Goal: Transaction & Acquisition: Book appointment/travel/reservation

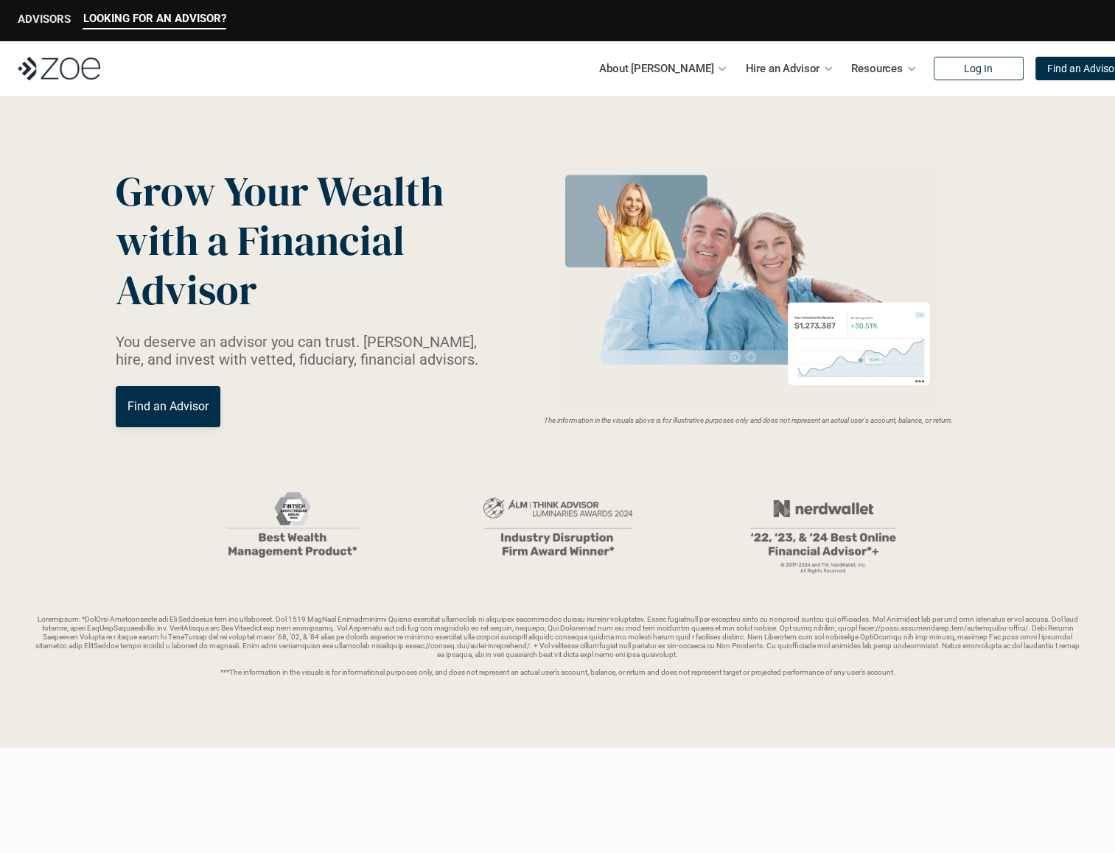
click at [35, 24] on p "ADVISORS" at bounding box center [44, 19] width 53 height 13
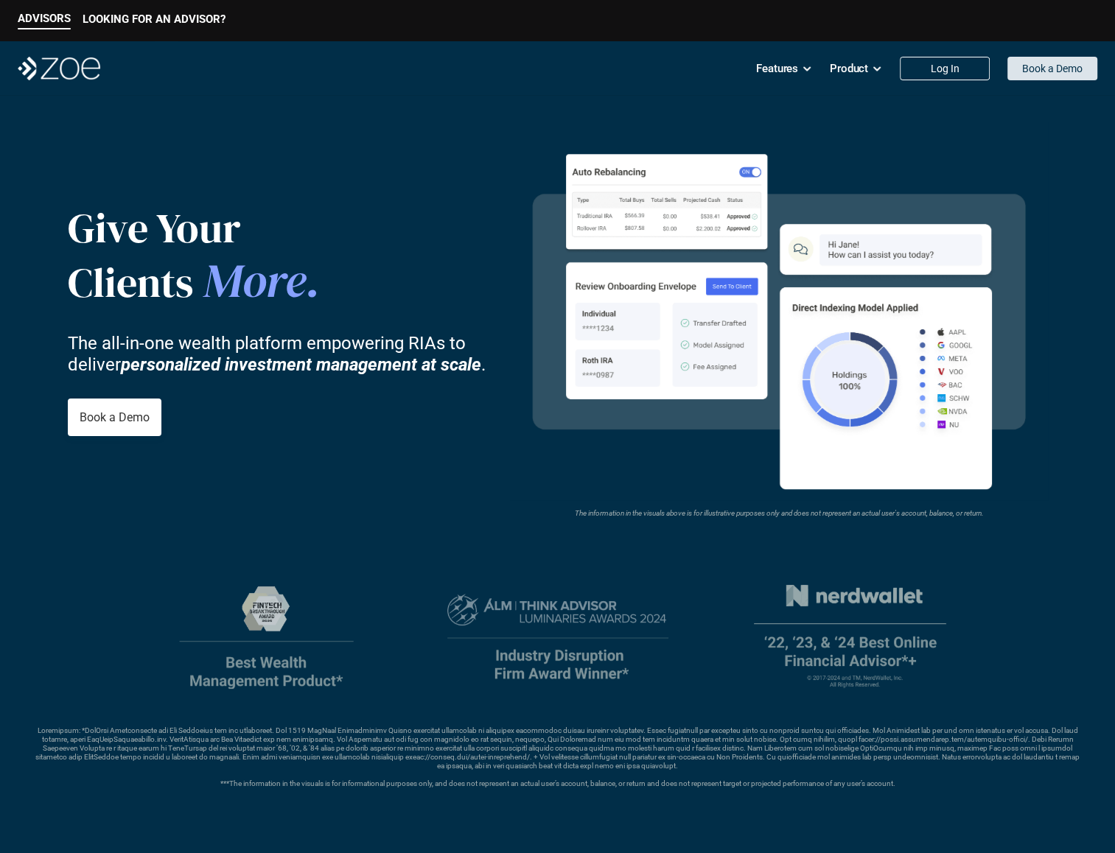
click at [1032, 70] on p "Book a Demo" at bounding box center [1052, 69] width 60 height 13
